Goal: Information Seeking & Learning: Learn about a topic

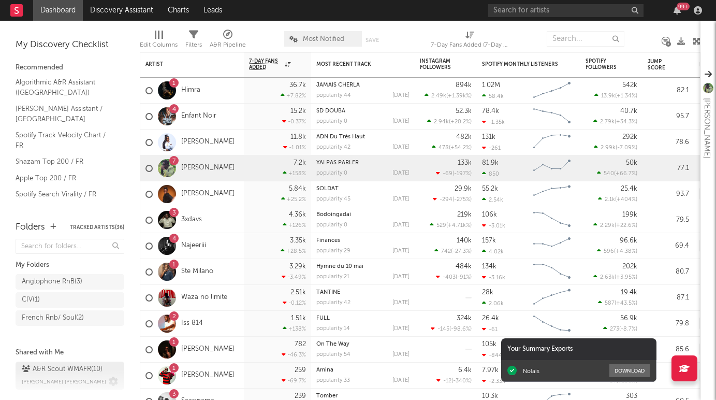
click at [34, 370] on div "A&R Scout WMAFR ( 10 )" at bounding box center [62, 369] width 81 height 12
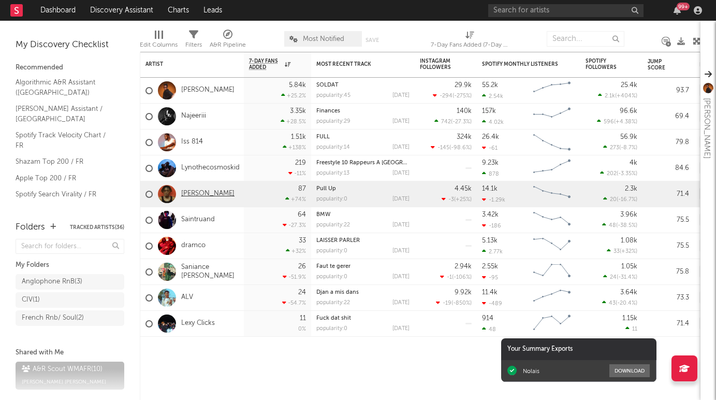
click at [189, 194] on link "[PERSON_NAME]" at bounding box center [207, 193] width 53 height 9
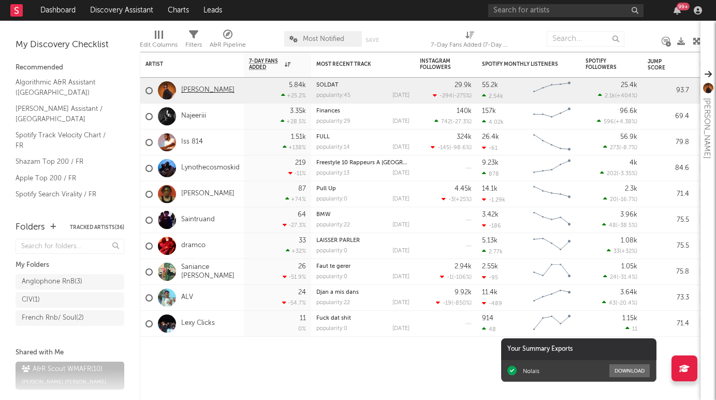
click at [192, 89] on link "[PERSON_NAME]" at bounding box center [207, 90] width 53 height 9
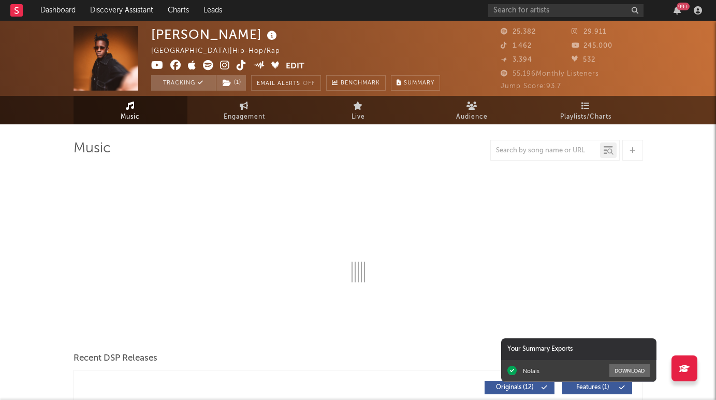
select select "6m"
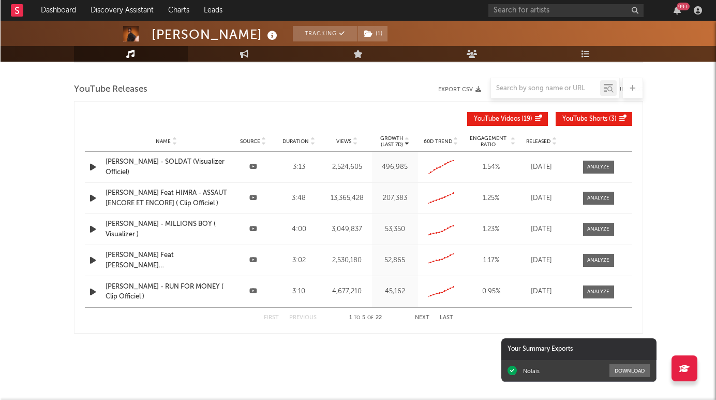
scroll to position [1171, 0]
